Goal: Task Accomplishment & Management: Use online tool/utility

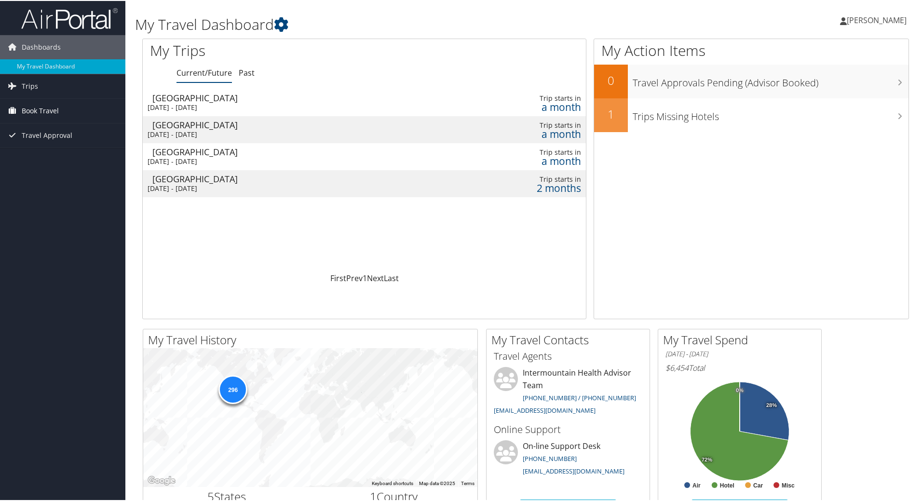
click at [35, 111] on span "Book Travel" at bounding box center [40, 110] width 37 height 24
click at [38, 143] on link "Approval Request (Beta)" at bounding box center [62, 144] width 125 height 14
click at [47, 112] on span "Book Travel" at bounding box center [40, 110] width 37 height 24
click at [47, 160] on link "Book/Manage Online Trips" at bounding box center [62, 158] width 125 height 14
